Goal: Task Accomplishment & Management: Manage account settings

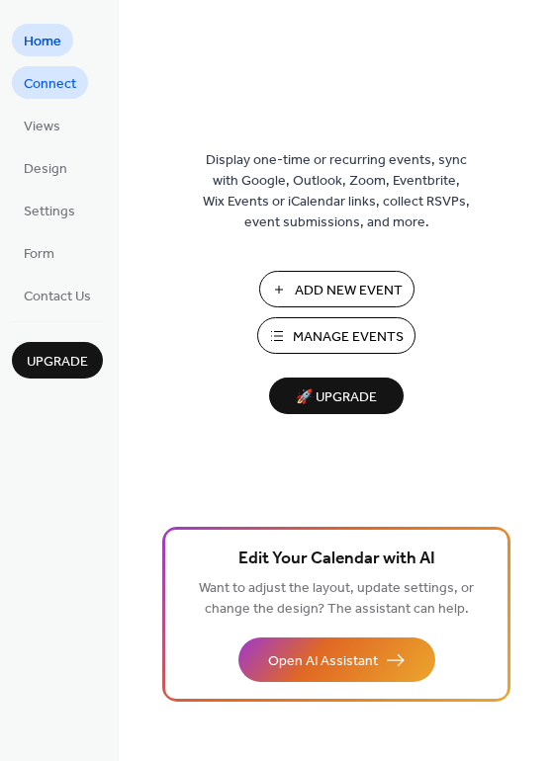
click at [46, 84] on span "Connect" at bounding box center [50, 84] width 52 height 21
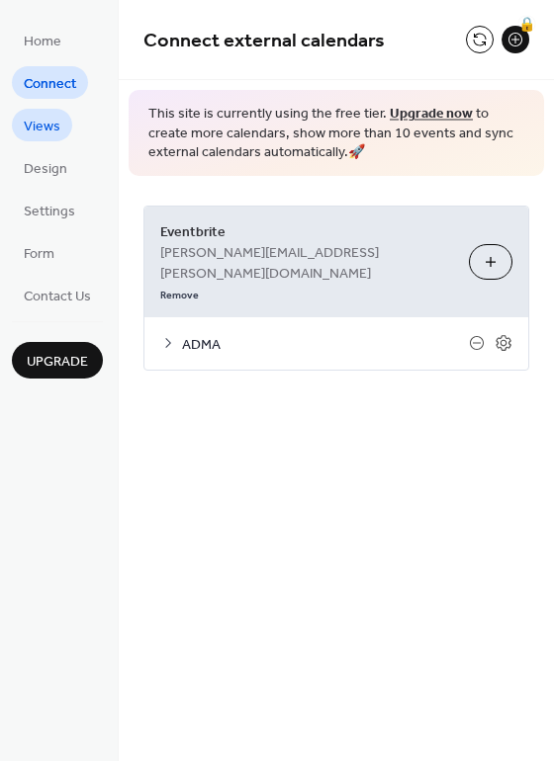
click at [36, 119] on span "Views" at bounding box center [42, 127] width 37 height 21
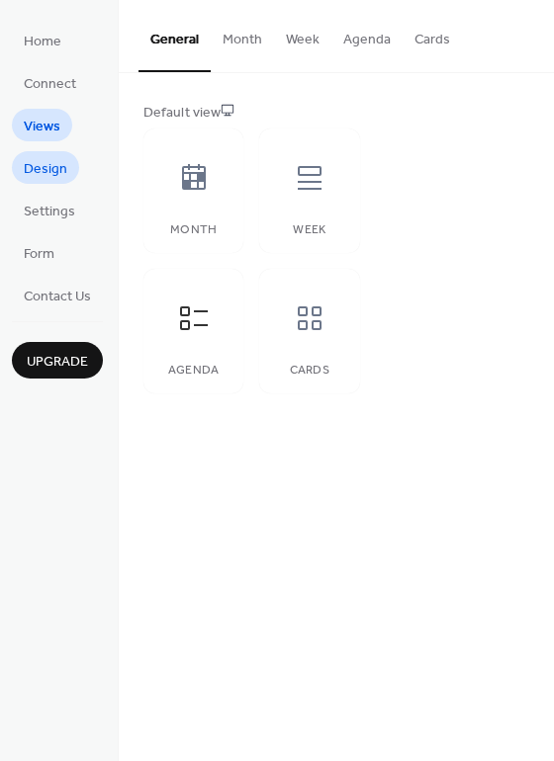
click at [38, 161] on span "Design" at bounding box center [46, 169] width 44 height 21
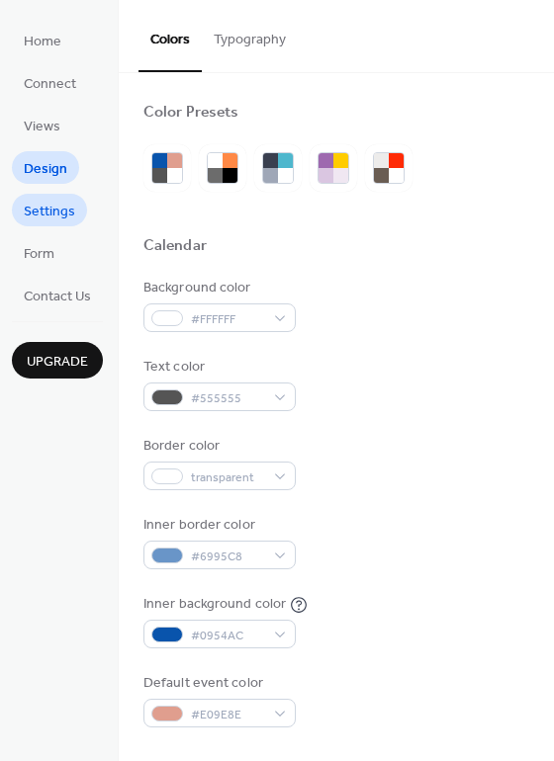
click at [37, 220] on span "Settings" at bounding box center [49, 212] width 51 height 21
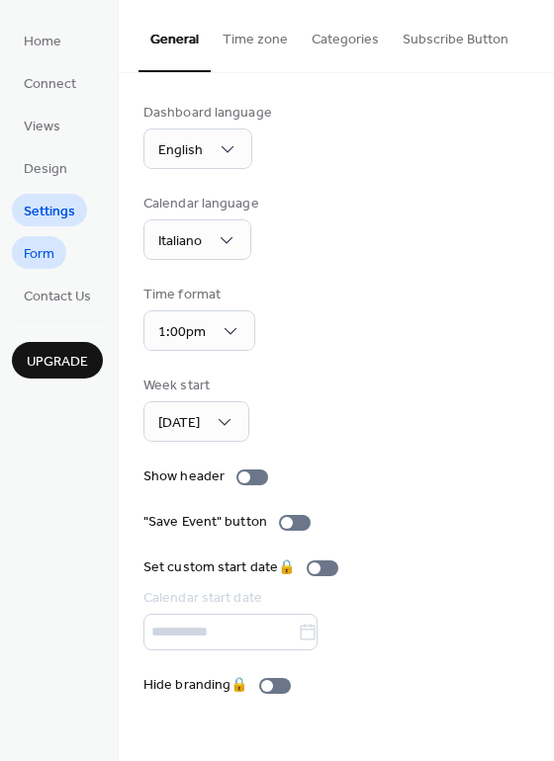
click at [36, 256] on span "Form" at bounding box center [39, 254] width 31 height 21
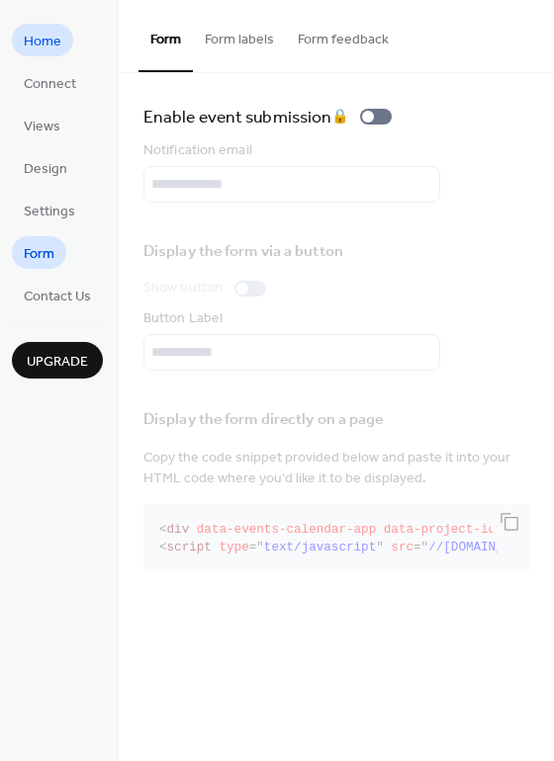
click at [38, 51] on span "Home" at bounding box center [43, 42] width 38 height 21
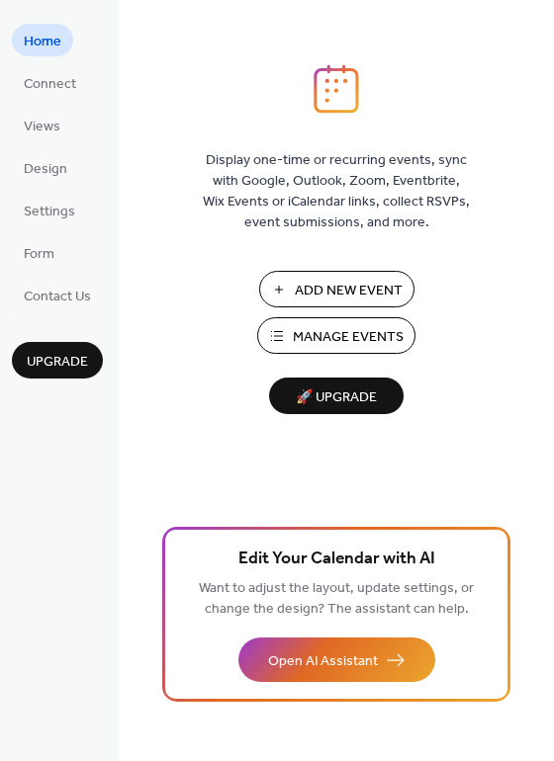
click at [345, 338] on span "Manage Events" at bounding box center [348, 337] width 111 height 21
click at [47, 80] on span "Connect" at bounding box center [50, 84] width 52 height 21
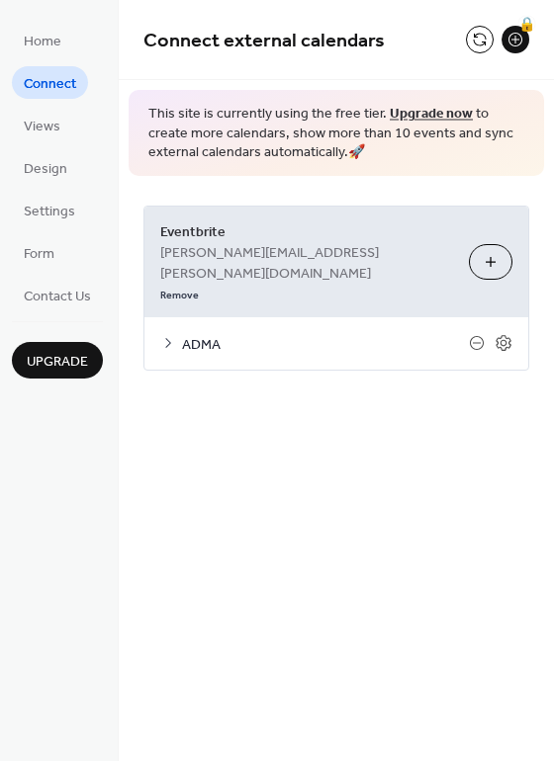
click at [201, 334] on span "ADMA" at bounding box center [325, 344] width 287 height 21
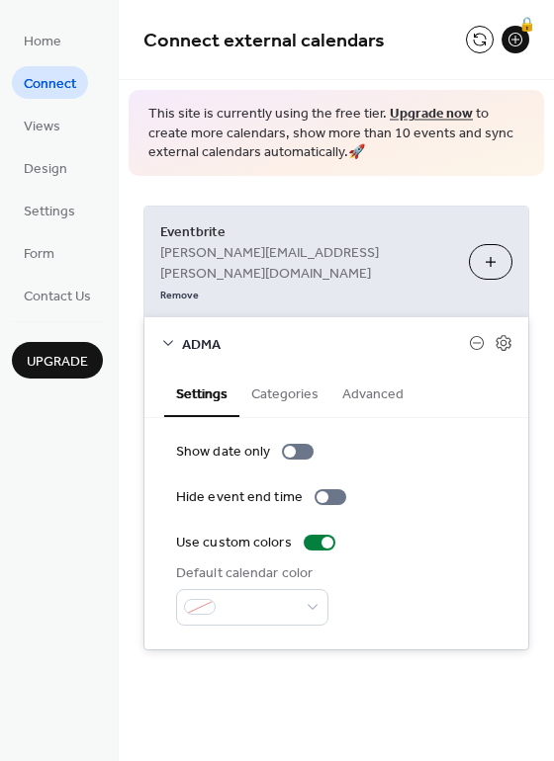
click at [315, 370] on button "Categories" at bounding box center [284, 392] width 91 height 45
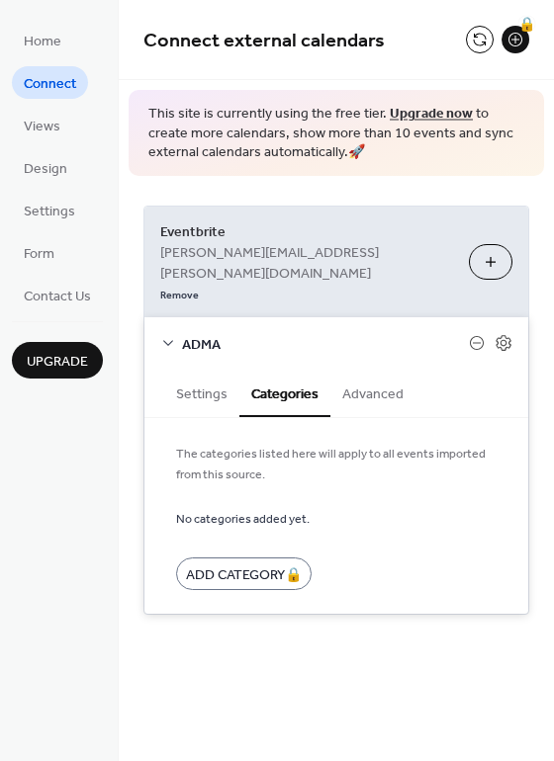
click at [358, 370] on button "Advanced" at bounding box center [372, 392] width 85 height 45
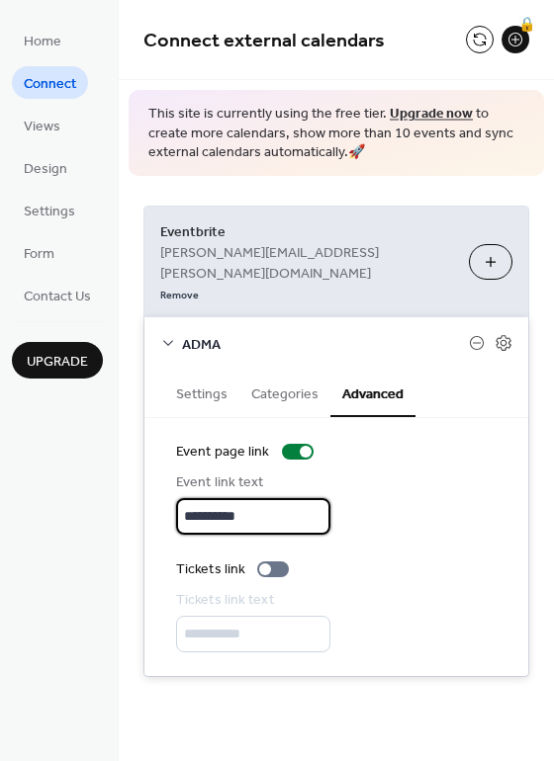
click at [305, 498] on input "**********" at bounding box center [253, 516] width 154 height 37
click at [421, 497] on div "**********" at bounding box center [336, 547] width 320 height 211
click at [509, 335] on icon at bounding box center [502, 343] width 15 height 16
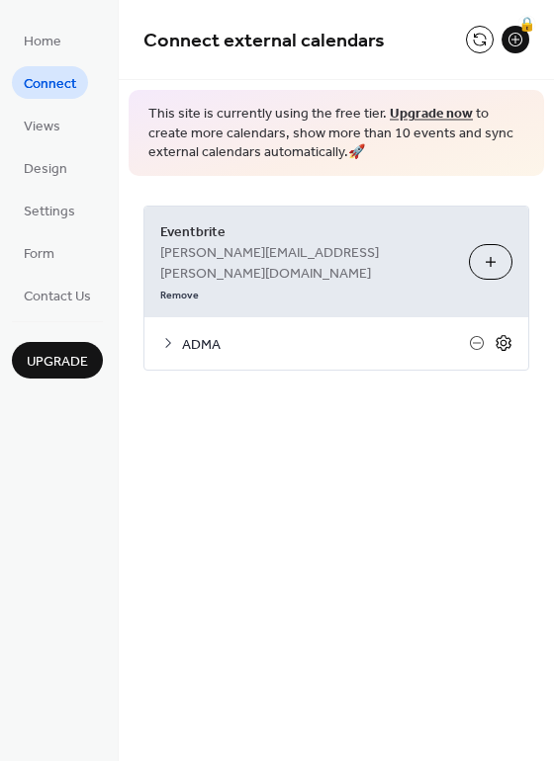
click at [509, 334] on icon at bounding box center [503, 343] width 18 height 18
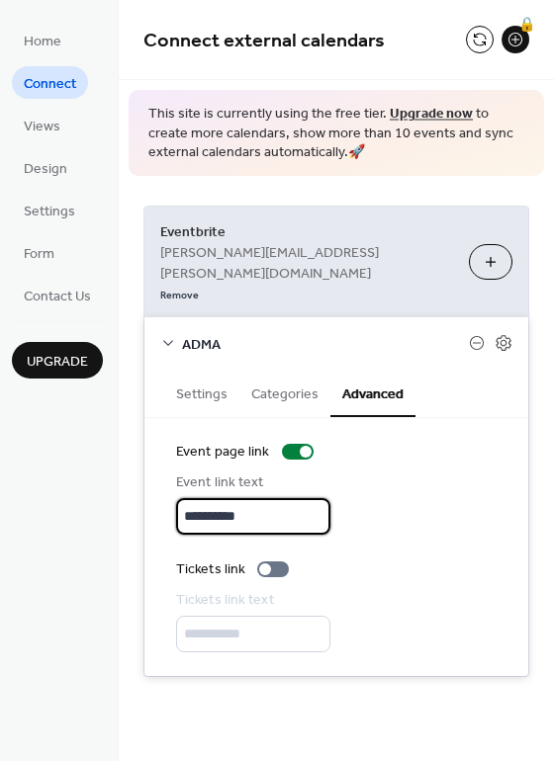
click at [248, 498] on input "**********" at bounding box center [253, 516] width 154 height 37
click at [344, 560] on div "Tickets link" at bounding box center [336, 570] width 320 height 21
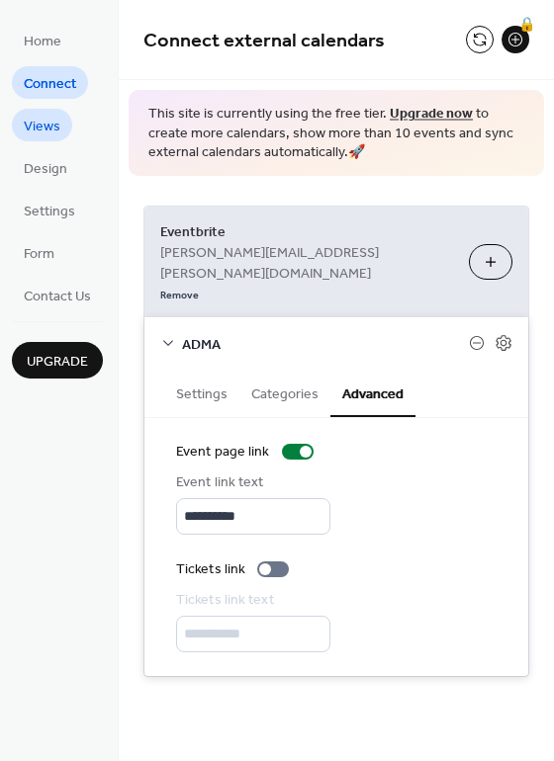
click at [18, 117] on link "Views" at bounding box center [42, 125] width 60 height 33
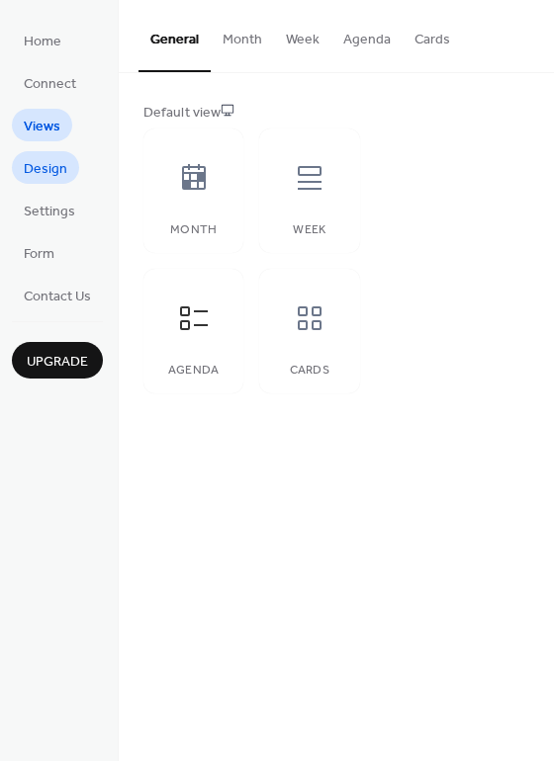
click at [38, 171] on span "Design" at bounding box center [46, 169] width 44 height 21
